Goal: Information Seeking & Learning: Understand process/instructions

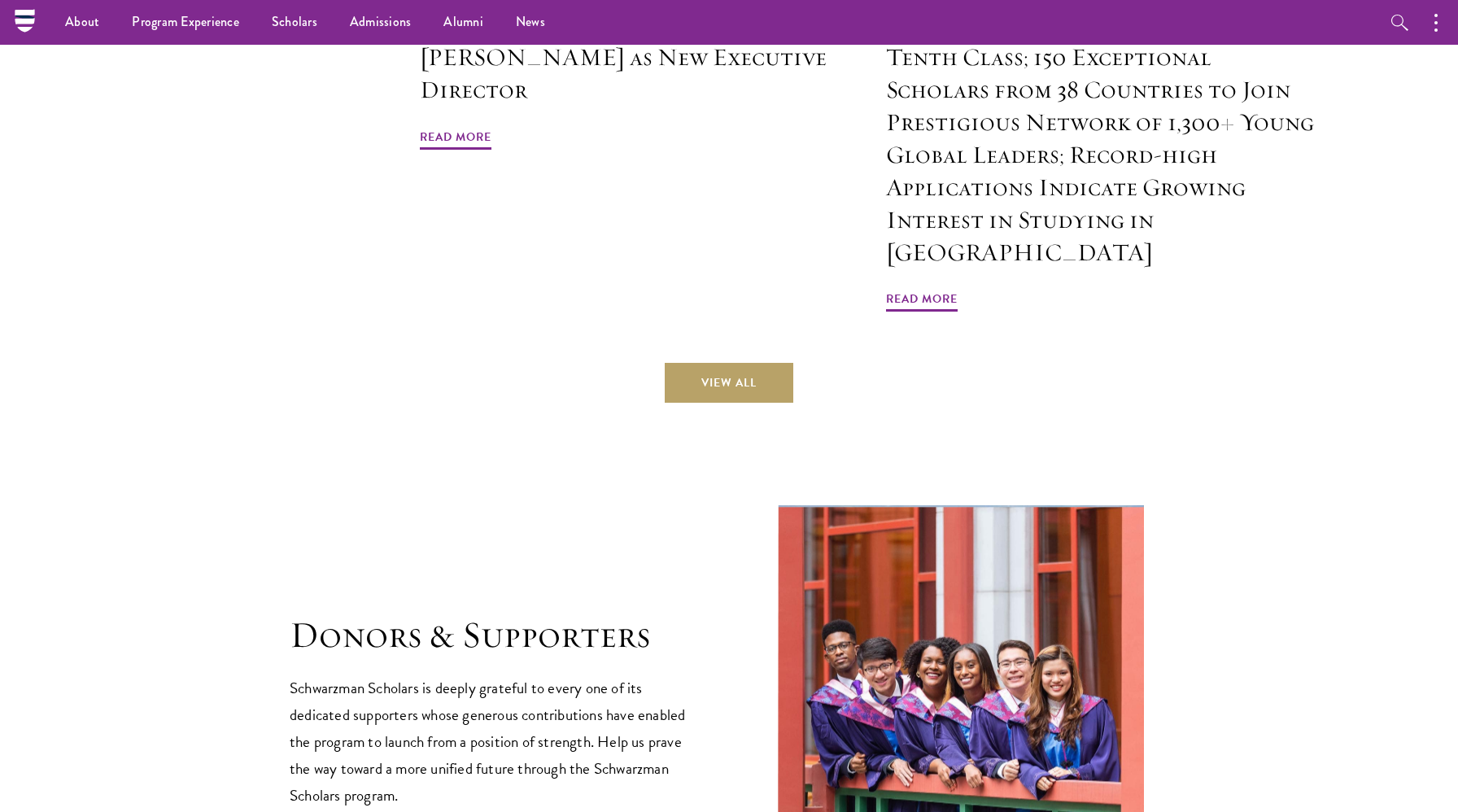
scroll to position [4304, 0]
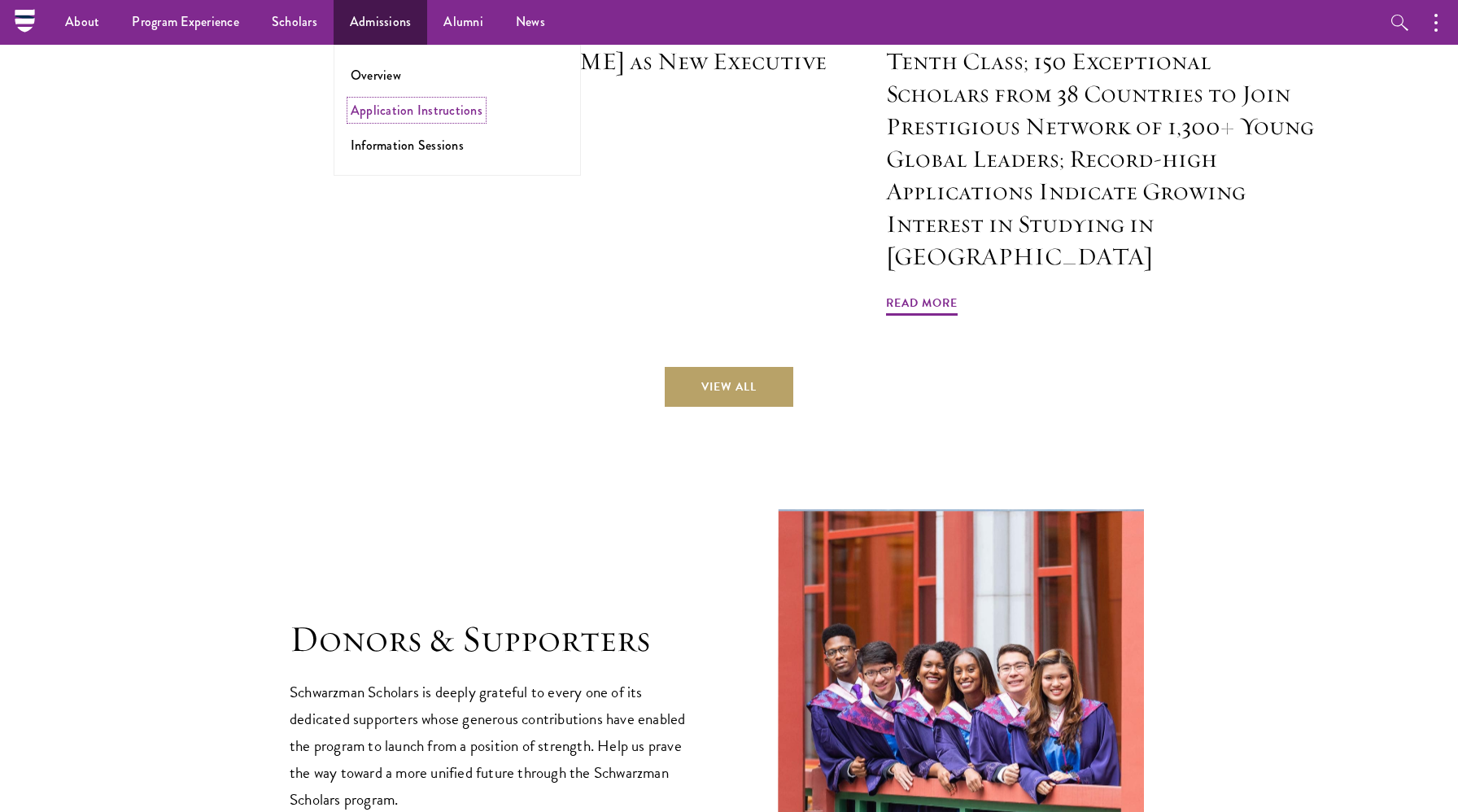
click at [372, 106] on link "Application Instructions" at bounding box center [417, 110] width 132 height 18
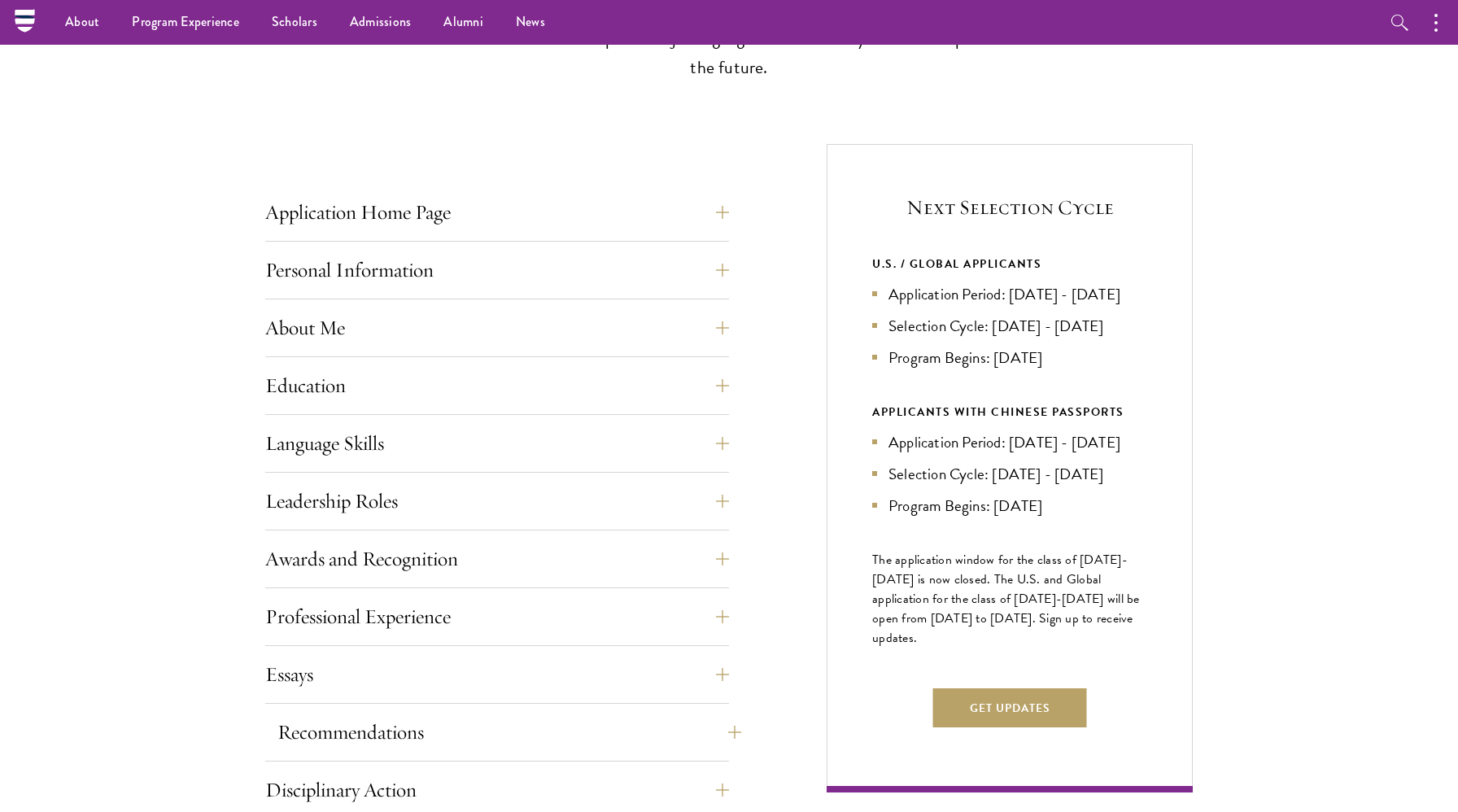
scroll to position [486, 0]
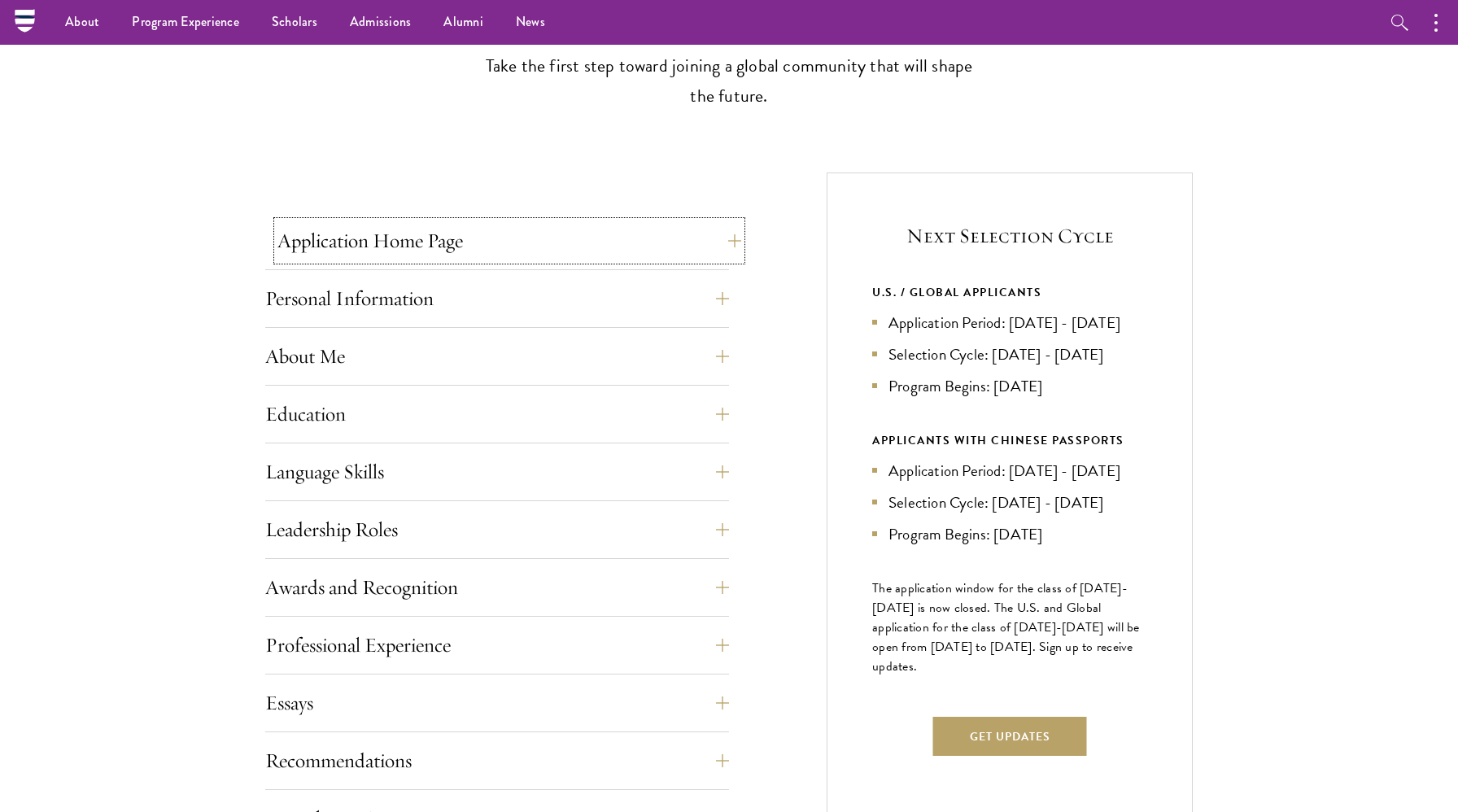
click at [644, 238] on button "Application Home Page" at bounding box center [509, 241] width 464 height 39
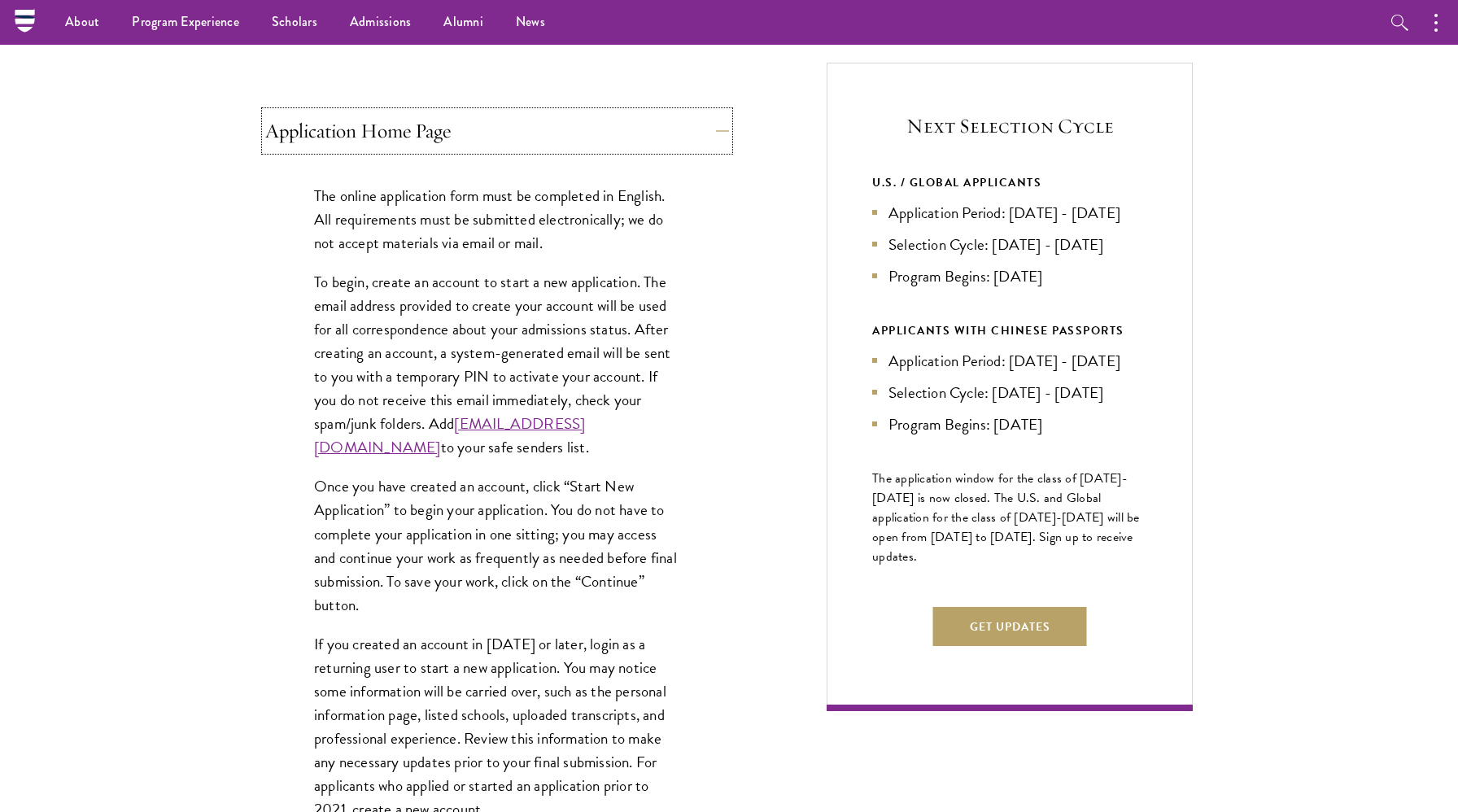
scroll to position [593, 0]
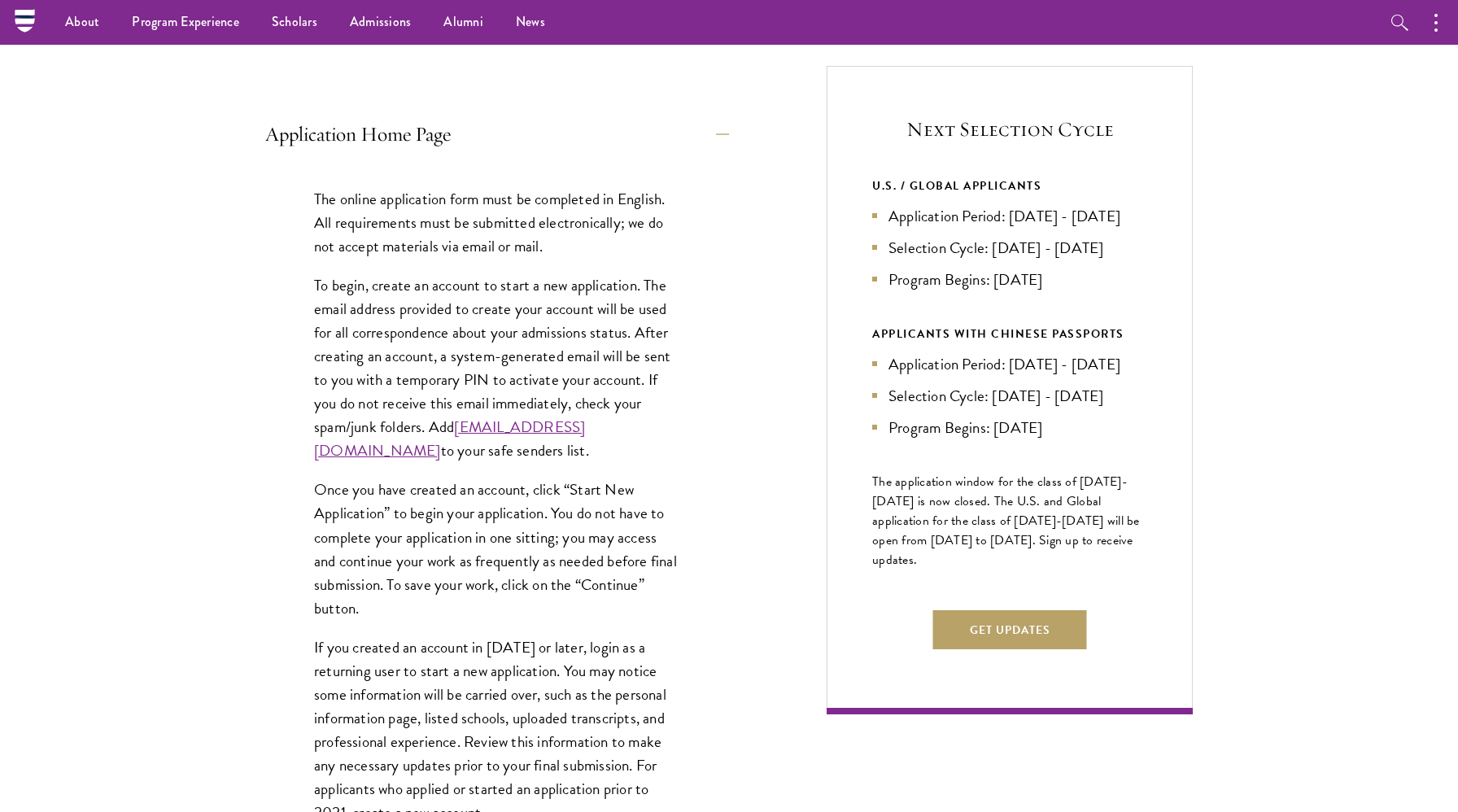
click at [908, 228] on li "Application Period: [DATE] - [DATE]" at bounding box center [1010, 217] width 275 height 24
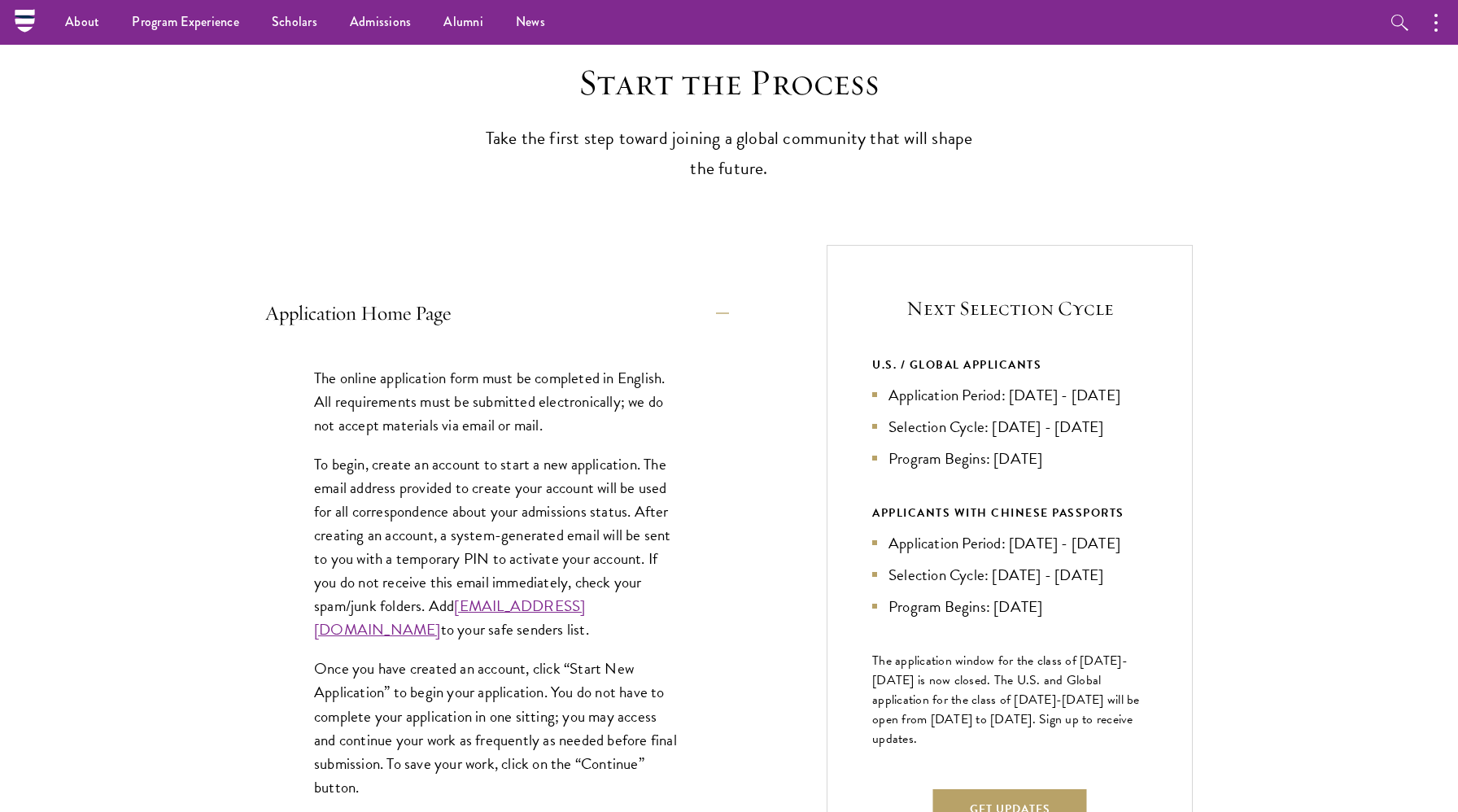
scroll to position [0, 0]
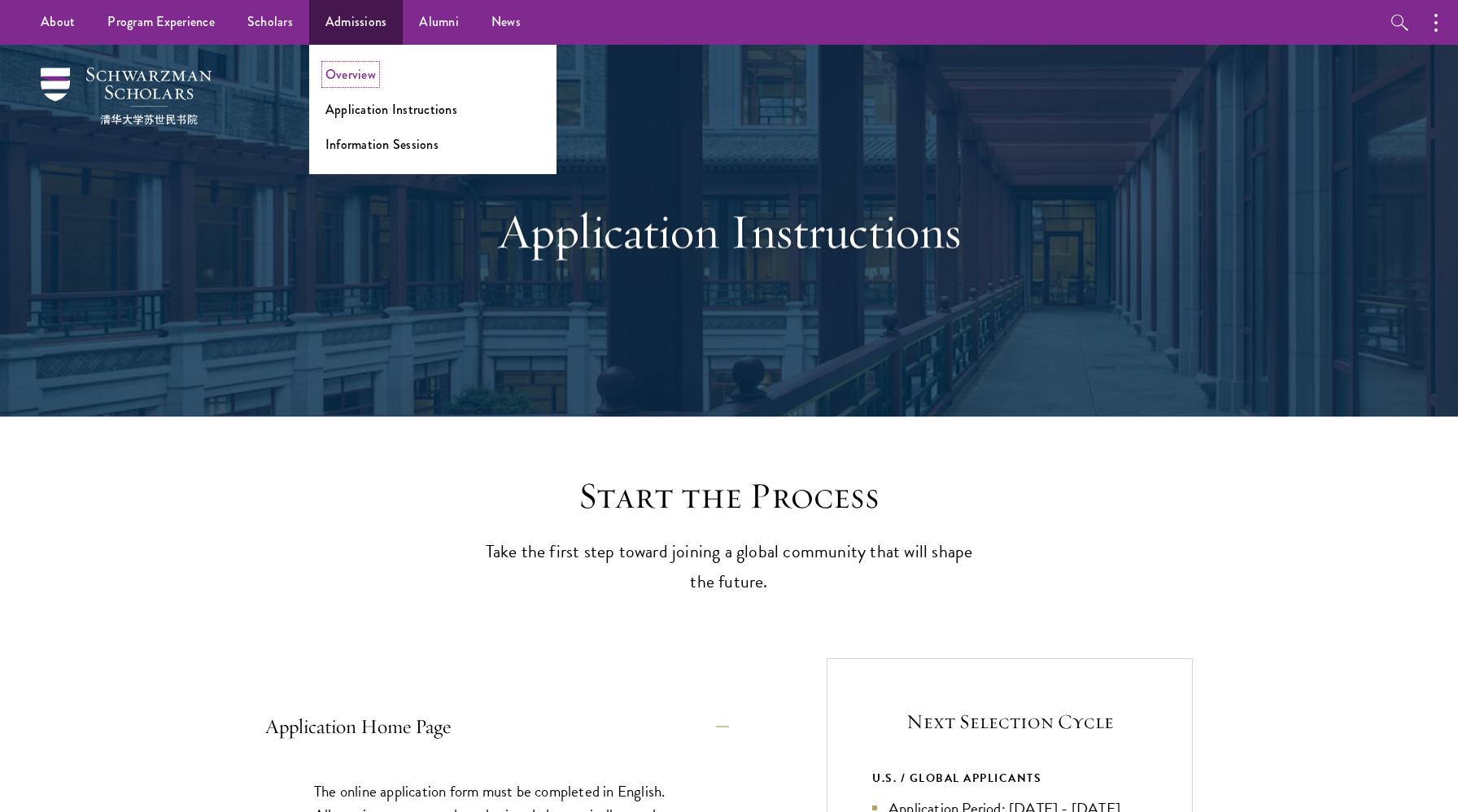
click at [353, 68] on link "Overview" at bounding box center [350, 75] width 51 height 18
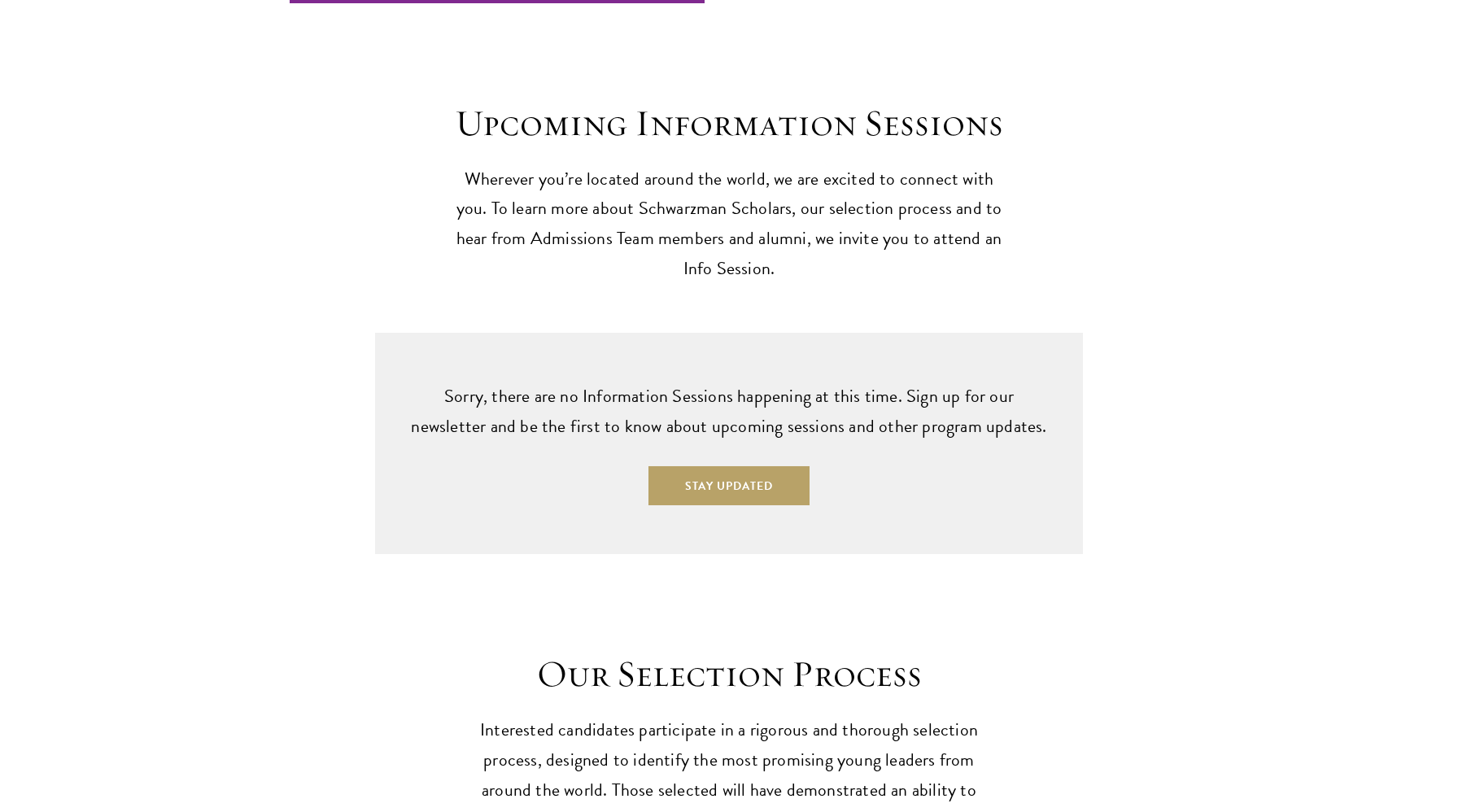
scroll to position [3956, 0]
